Goal: Task Accomplishment & Management: Use online tool/utility

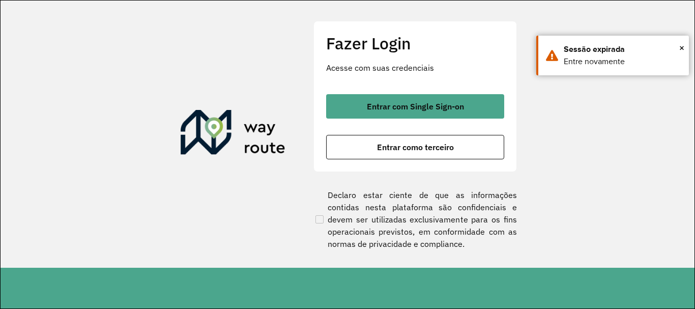
click at [442, 151] on span "Entrar como terceiro" at bounding box center [415, 147] width 77 height 8
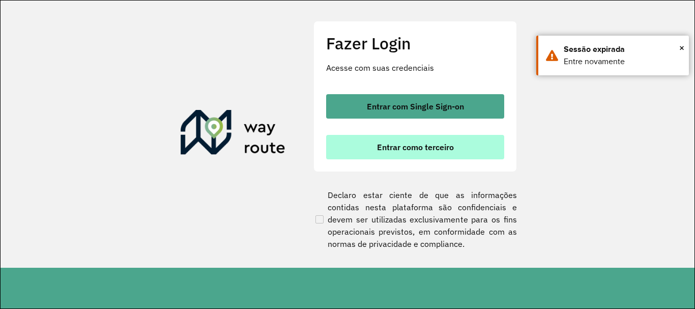
click at [433, 146] on span "Entrar como terceiro" at bounding box center [415, 147] width 77 height 8
click at [389, 149] on span "Entrar como terceiro" at bounding box center [415, 147] width 77 height 8
click at [458, 139] on button "Entrar como terceiro" at bounding box center [415, 147] width 178 height 24
